Goal: Find specific page/section: Find specific page/section

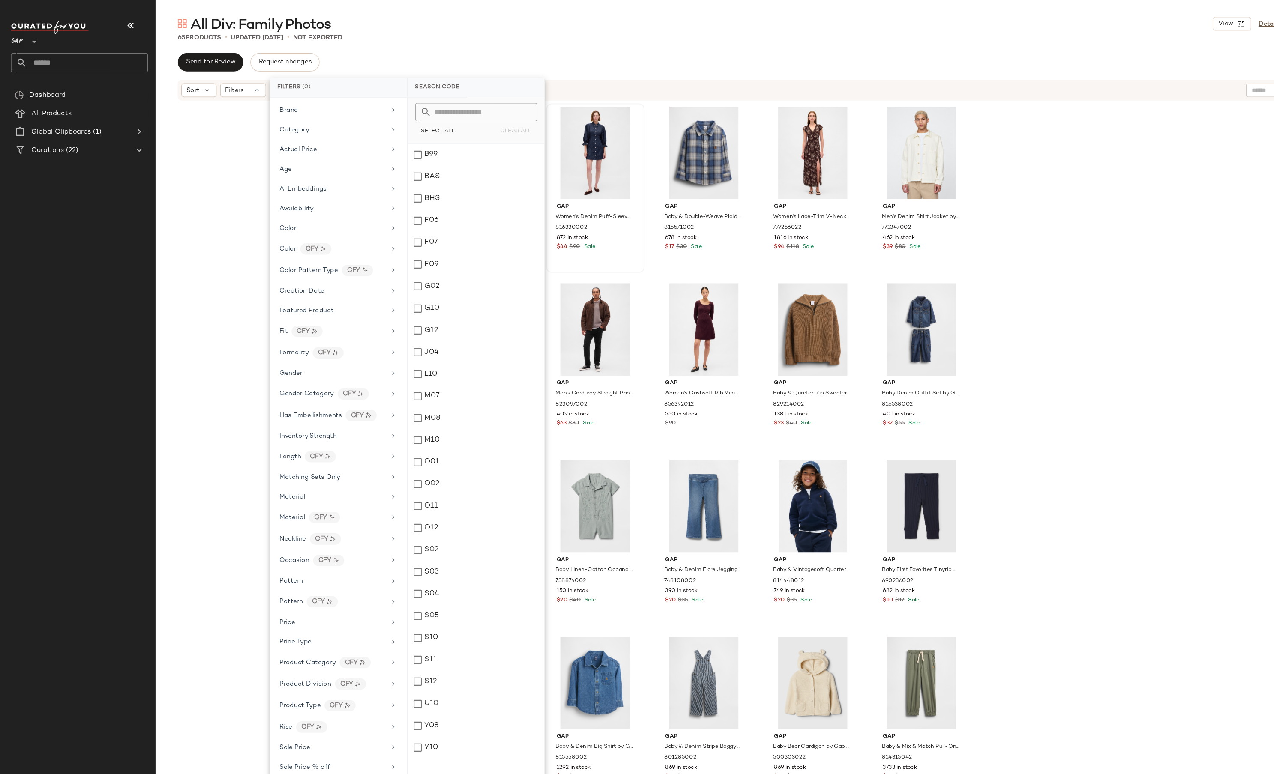
scroll to position [51, 0]
click at [27, 39] on icon at bounding box center [32, 39] width 10 height 10
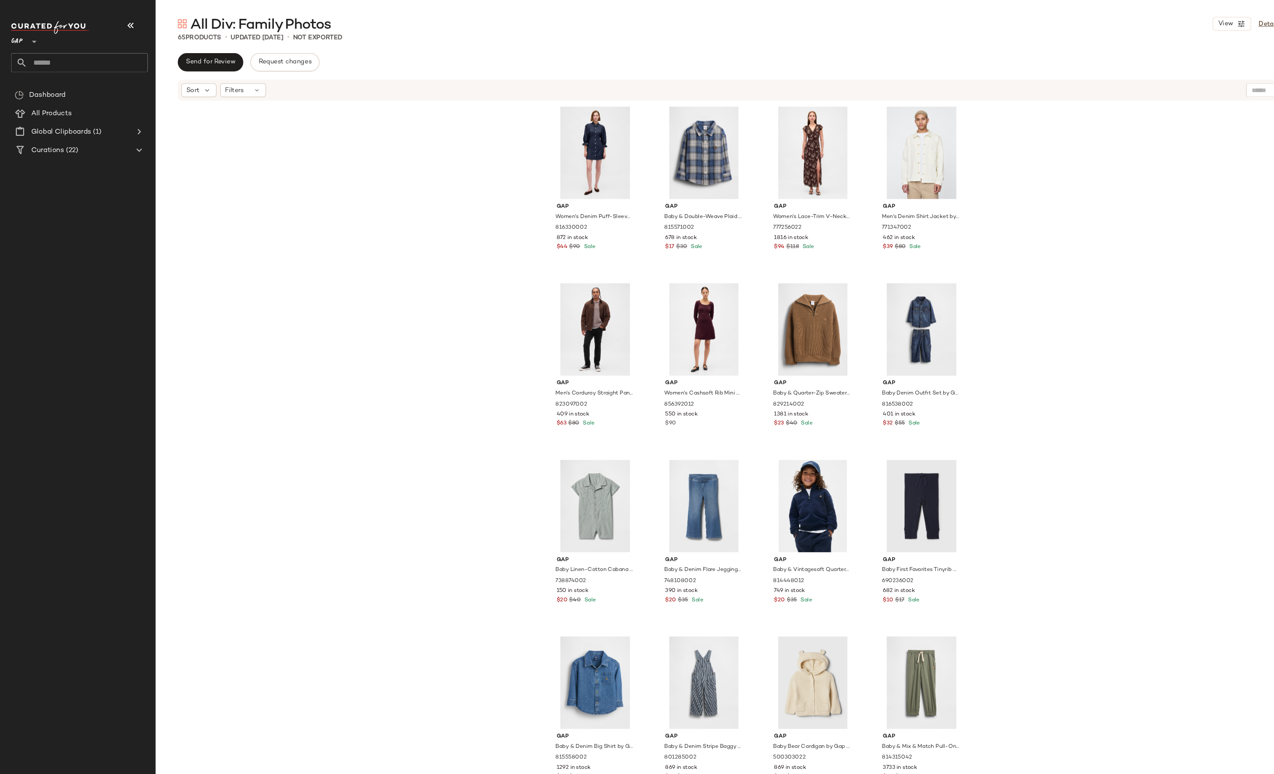
click at [21, 36] on div "GAP **" at bounding box center [17, 33] width 15 height 21
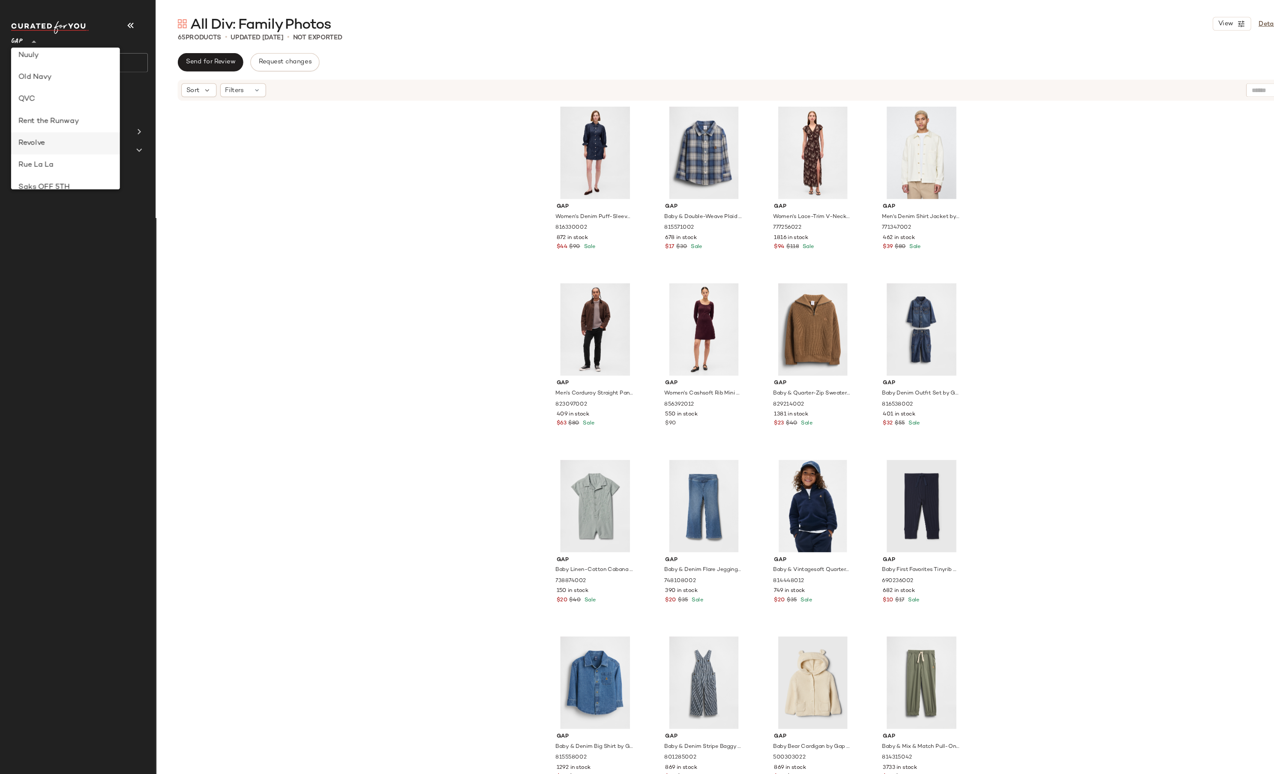
scroll to position [428, 0]
click at [55, 80] on div "Saks OFF 5TH" at bounding box center [61, 82] width 88 height 10
type input "**"
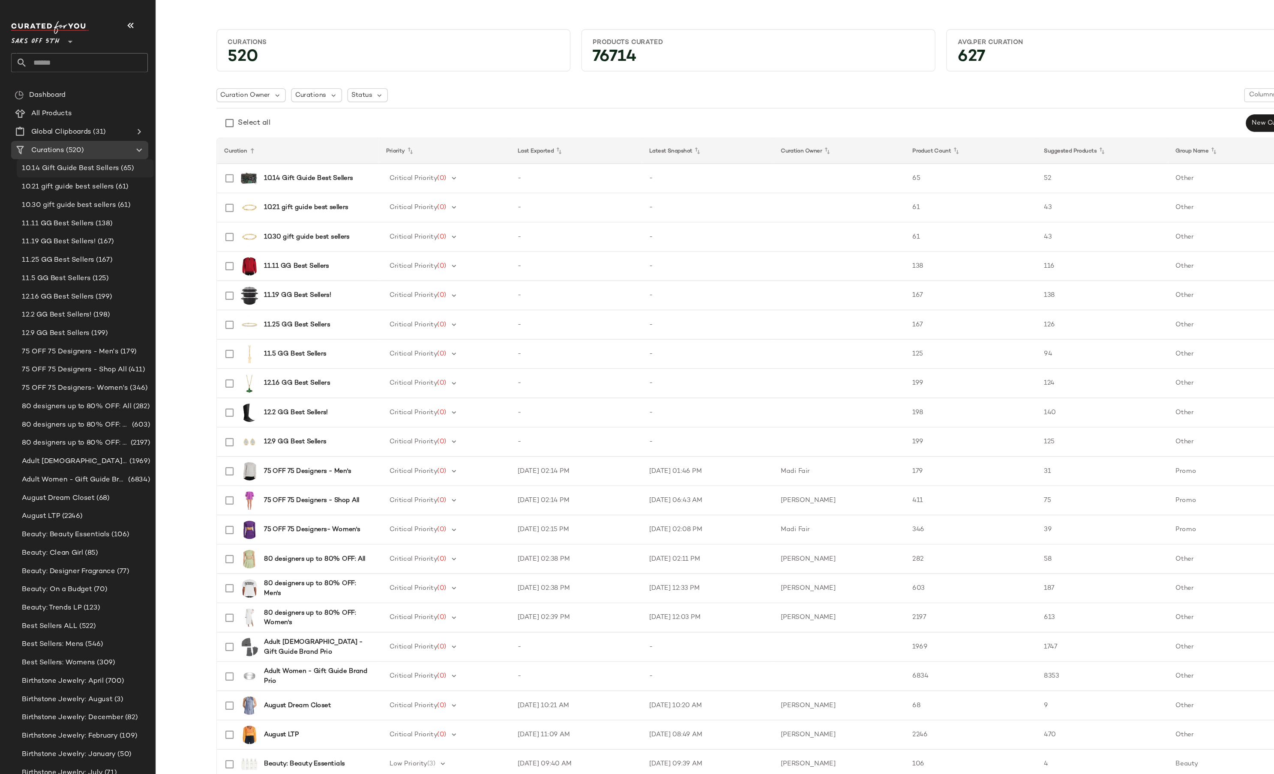
click at [70, 155] on span "10.14 Gift Guide Best Sellers" at bounding box center [66, 158] width 91 height 10
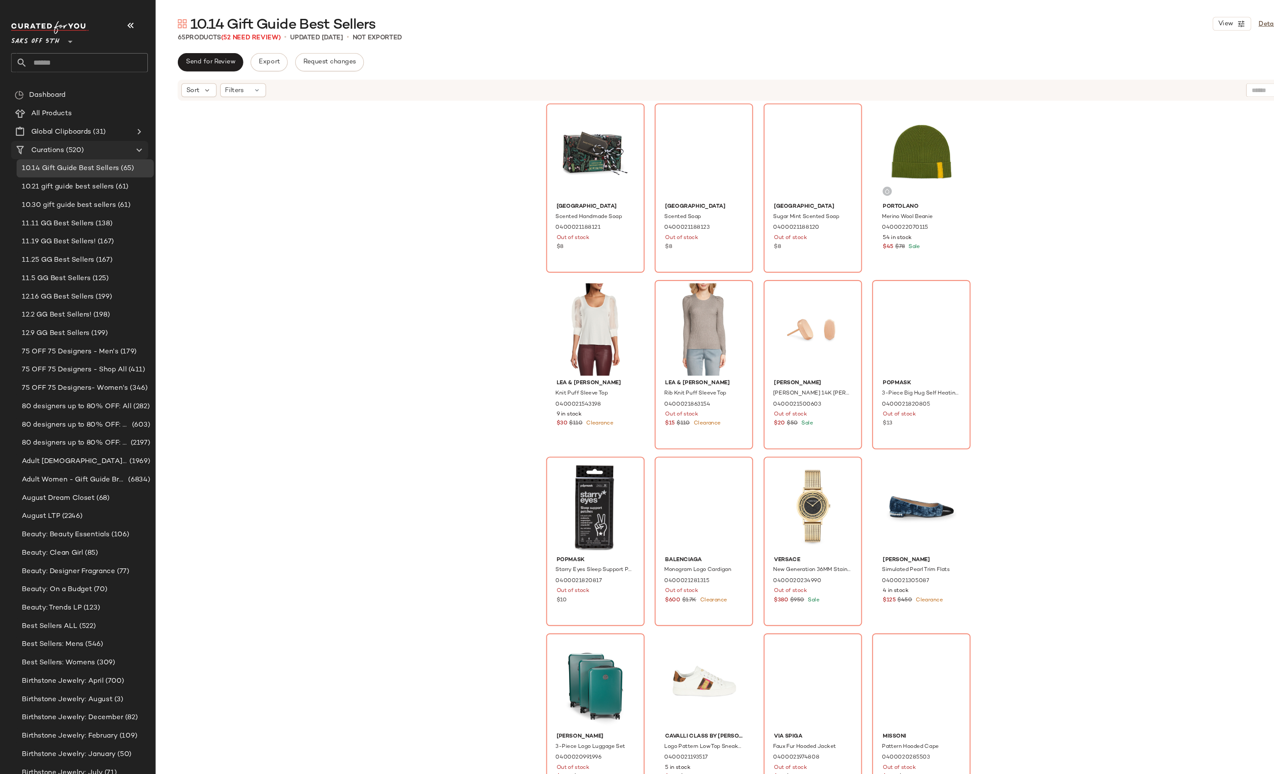
click at [45, 136] on span "Curations" at bounding box center [44, 141] width 31 height 10
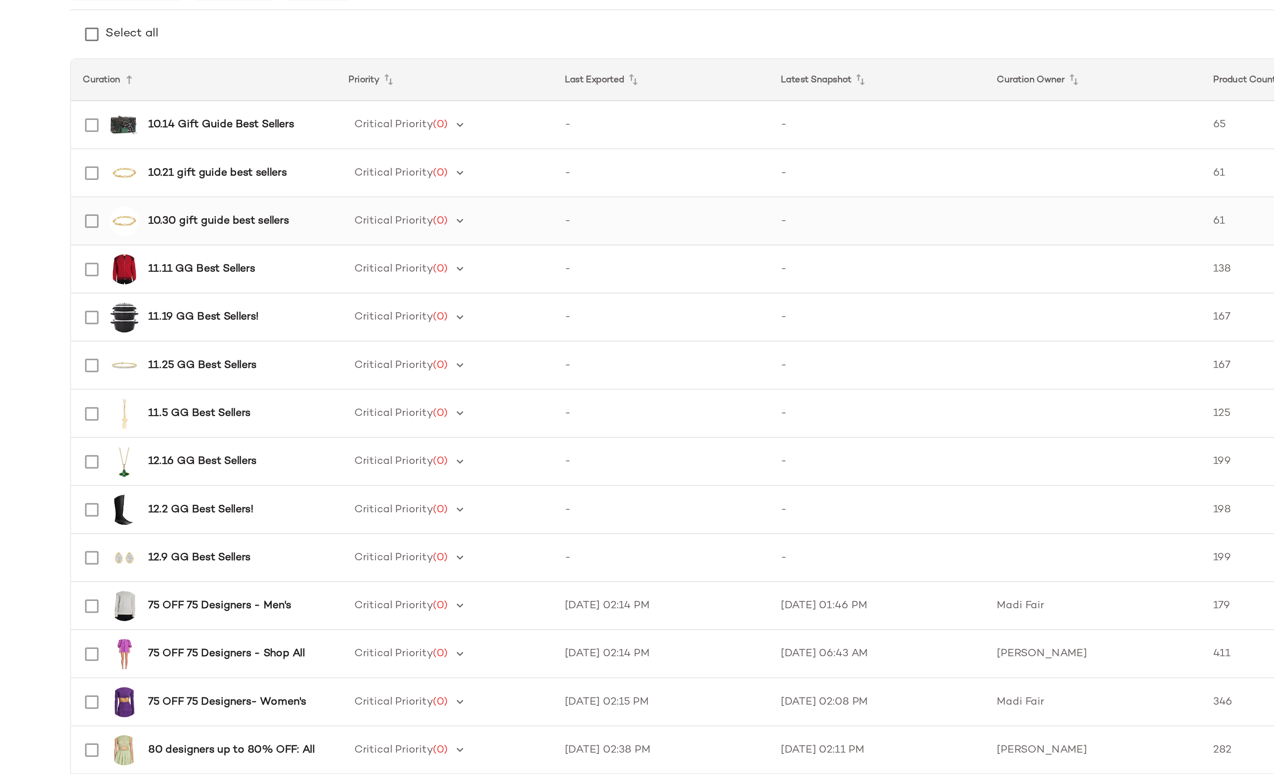
click at [308, 222] on b "10.30 gift guide best sellers" at bounding box center [287, 221] width 80 height 9
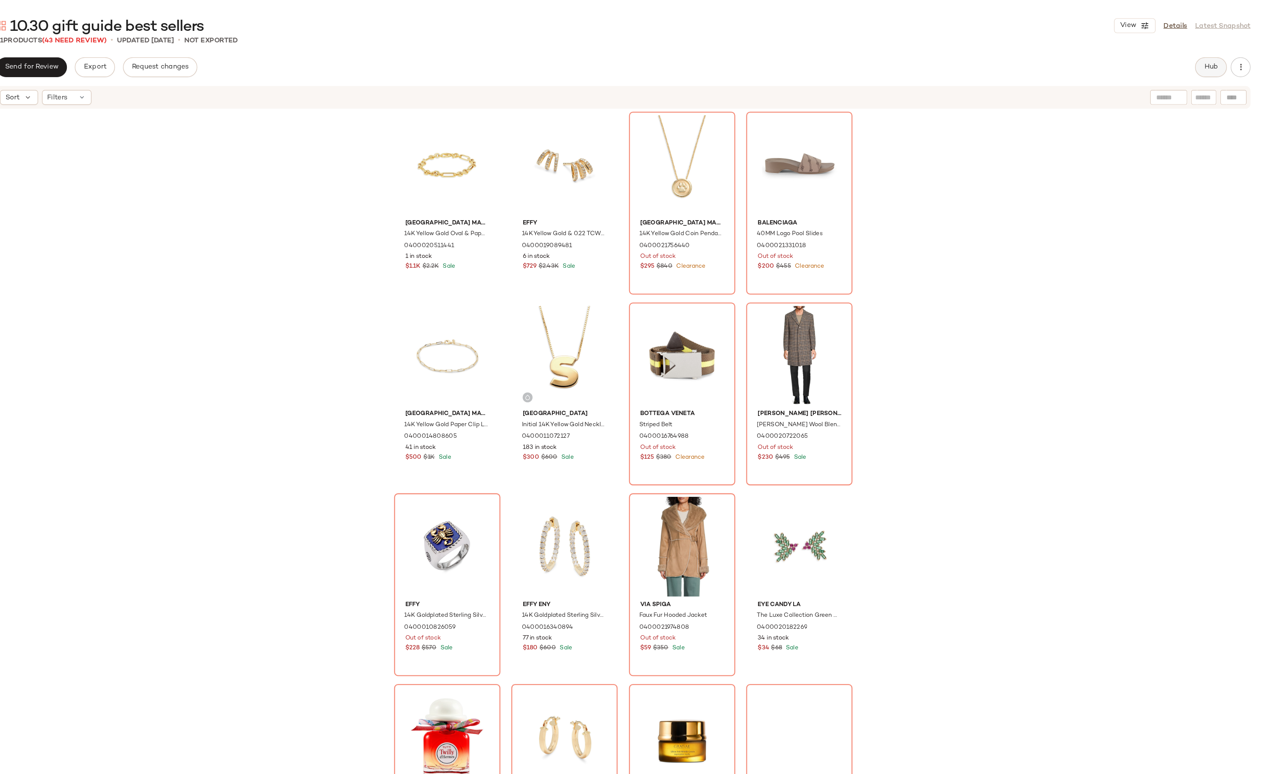
click at [1217, 57] on span "Hub" at bounding box center [1219, 58] width 12 height 7
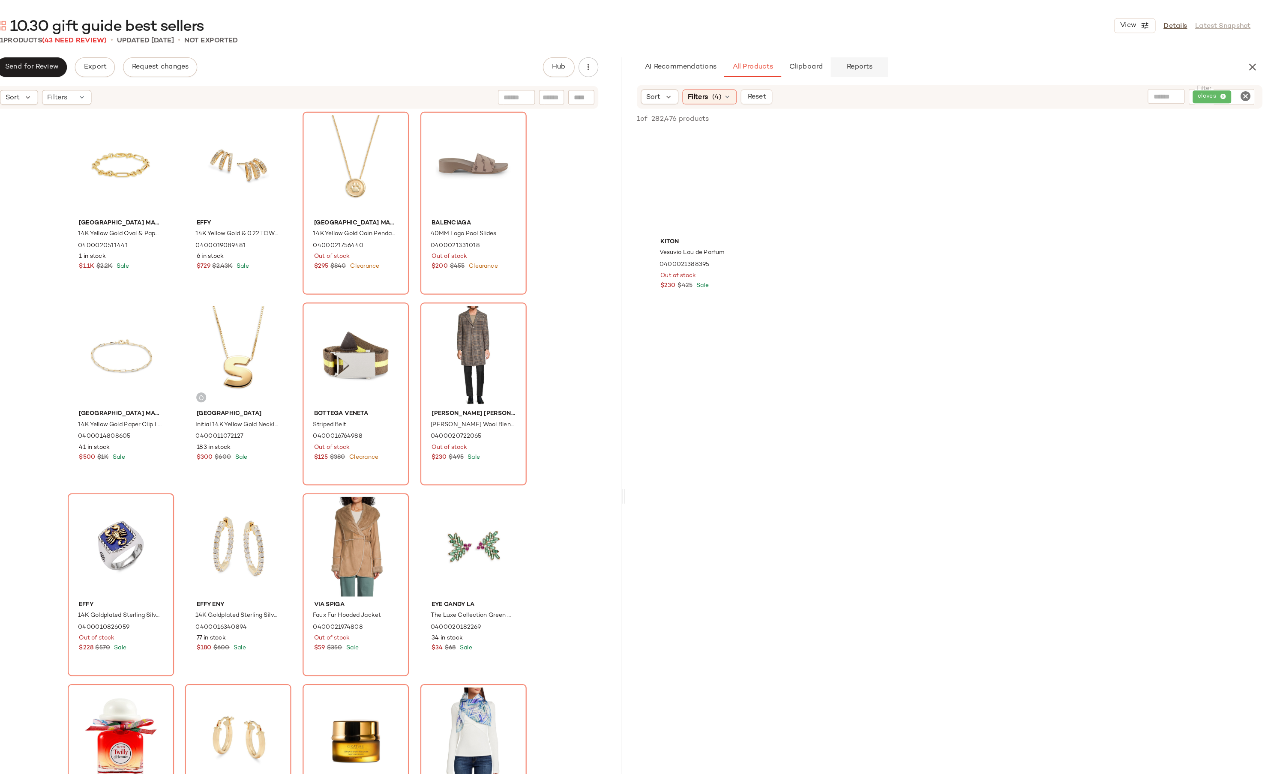
click at [920, 57] on span "Reports" at bounding box center [914, 58] width 23 height 7
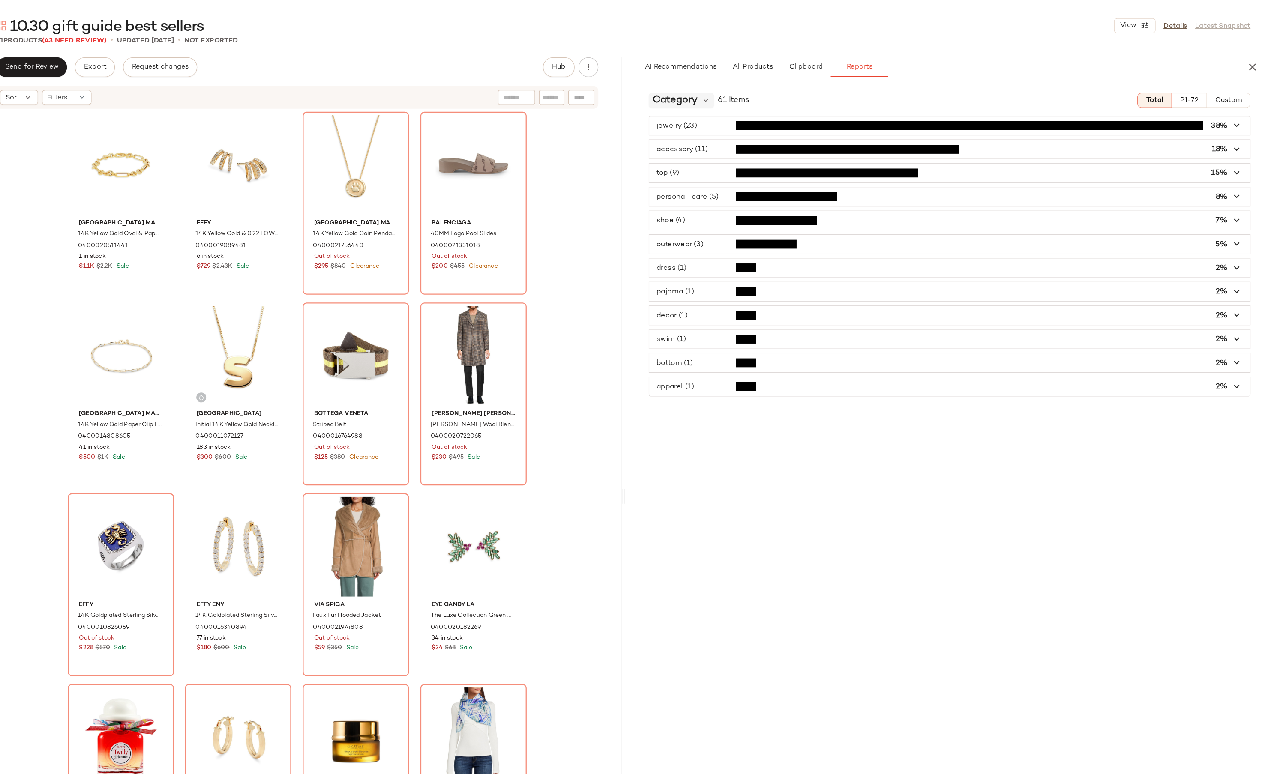
click at [748, 88] on span "Category" at bounding box center [754, 87] width 39 height 13
click at [769, 126] on div "Category" at bounding box center [785, 126] width 95 height 10
click at [775, 86] on div "Category" at bounding box center [760, 87] width 57 height 13
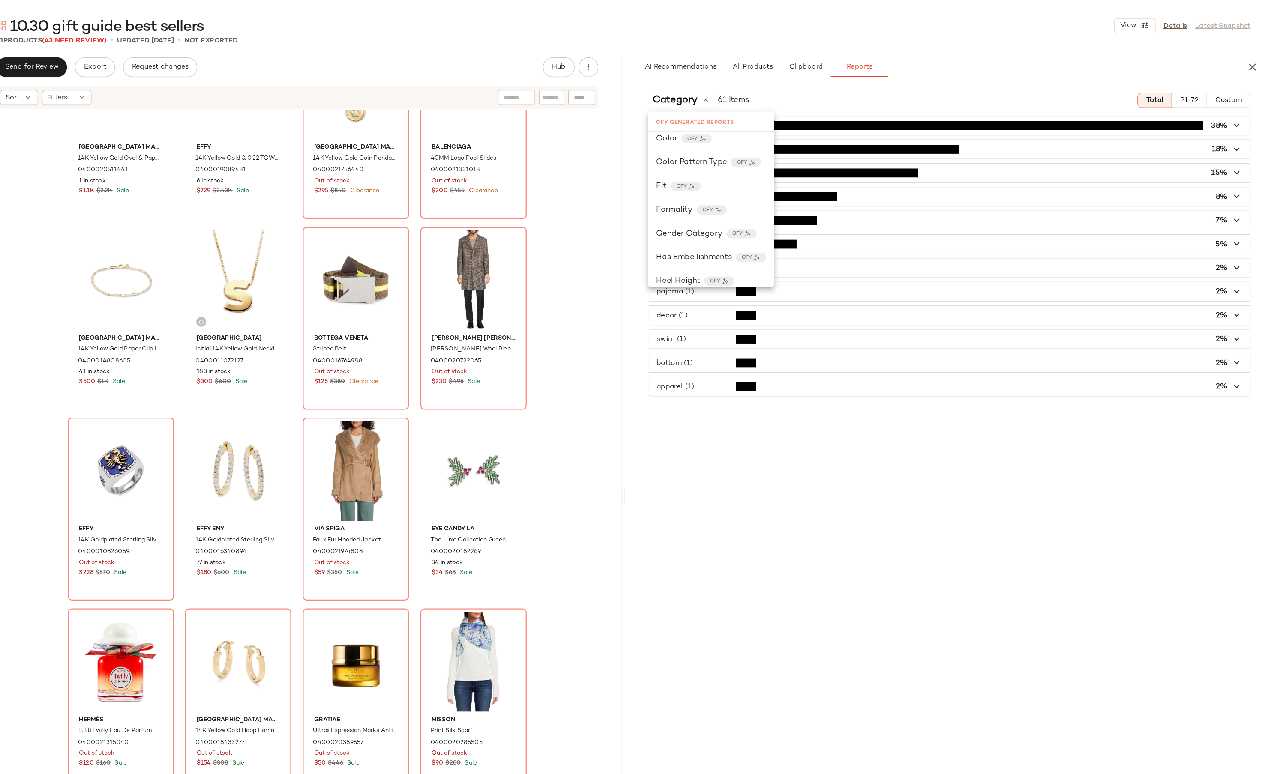
scroll to position [92, 0]
click at [758, 180] on span "Formality" at bounding box center [754, 182] width 32 height 10
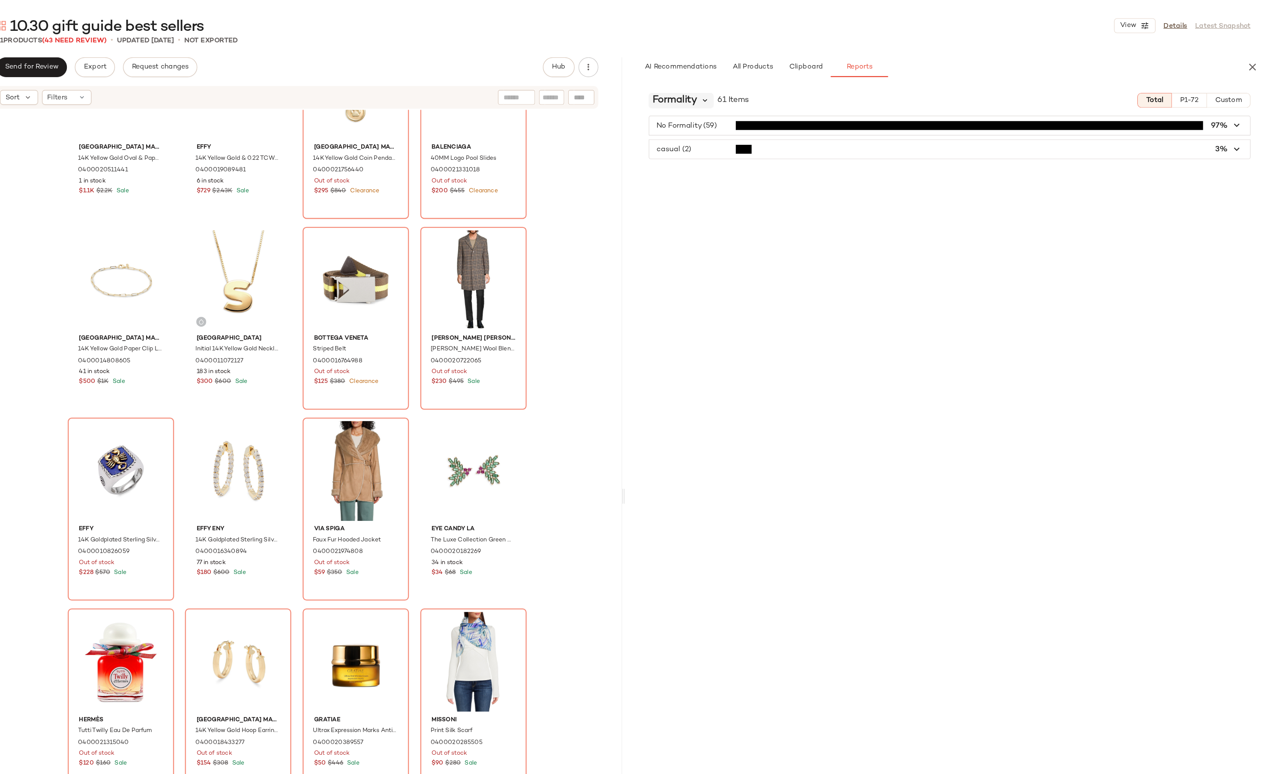
click at [780, 85] on icon at bounding box center [781, 87] width 8 height 8
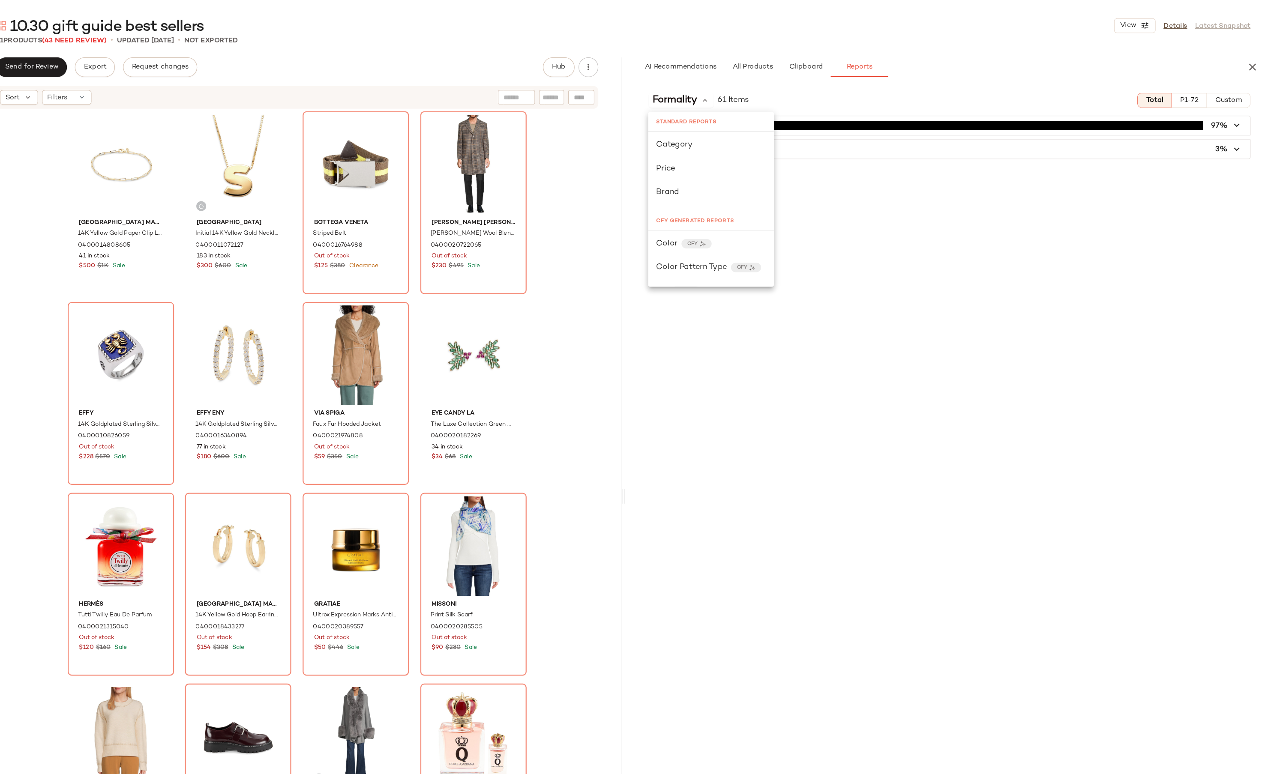
scroll to position [184, 0]
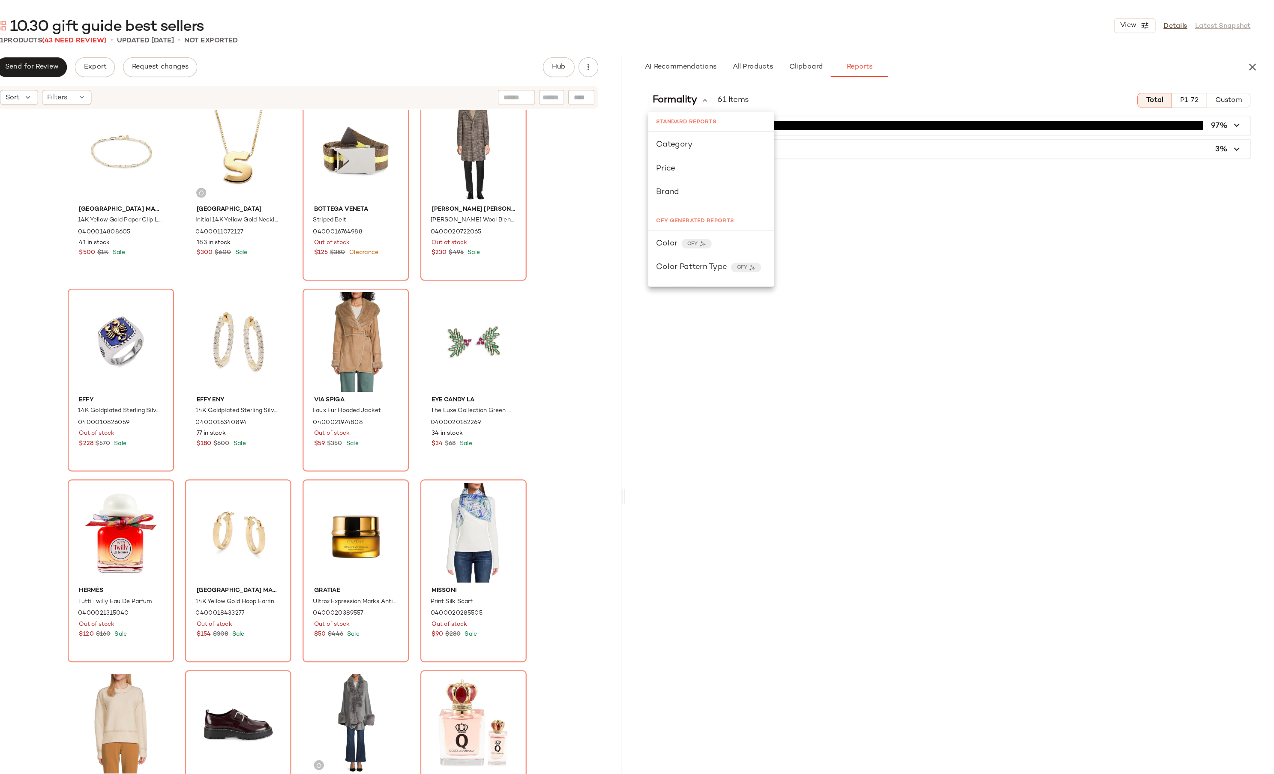
drag, startPoint x: 844, startPoint y: 132, endPoint x: 841, endPoint y: 142, distance: 11.1
click at [841, 142] on body "Saks OFF 5TH ** Dashboard All Products Global Clipboards (31) Curations (520) 1…" at bounding box center [637, 387] width 1274 height 774
click at [767, 78] on div "Formality 61 Items Total P1-72 Custom No Formality (59) 97% casual (2) 3%" at bounding box center [992, 442] width 563 height 736
click at [774, 93] on div "Formality 61 Items Total P1-72 Custom No Formality (59) 97% casual (2) 3%" at bounding box center [992, 442] width 563 height 736
click at [778, 86] on icon at bounding box center [781, 87] width 8 height 8
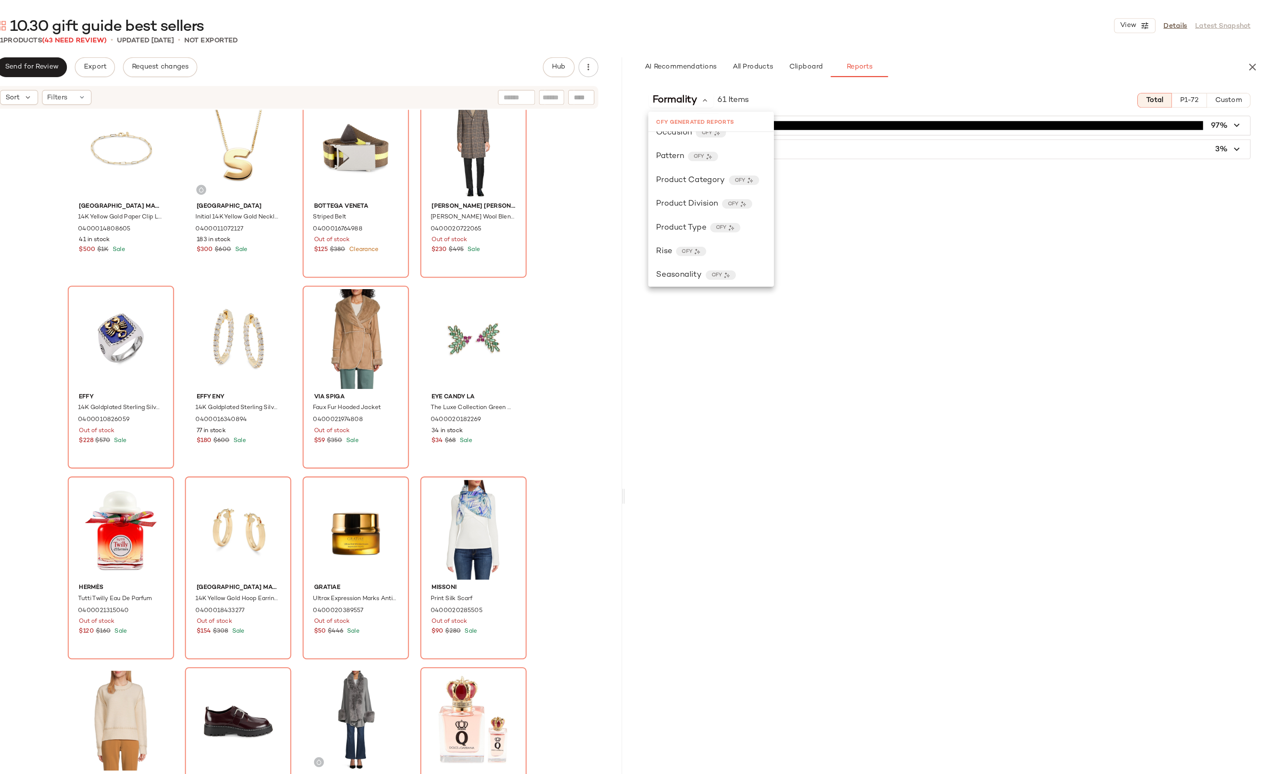
scroll to position [306, 0]
click at [756, 232] on span "Seasonality" at bounding box center [757, 234] width 39 height 10
